Goal: Task Accomplishment & Management: Use online tool/utility

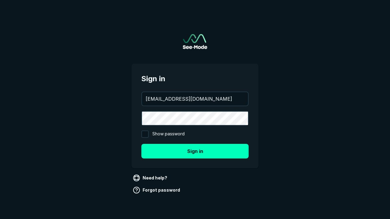
type input "[EMAIL_ADDRESS][DOMAIN_NAME]"
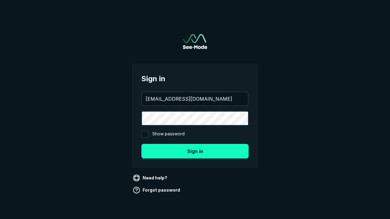
click at [195, 151] on button "Sign in" at bounding box center [194, 151] width 107 height 15
